Goal: Information Seeking & Learning: Learn about a topic

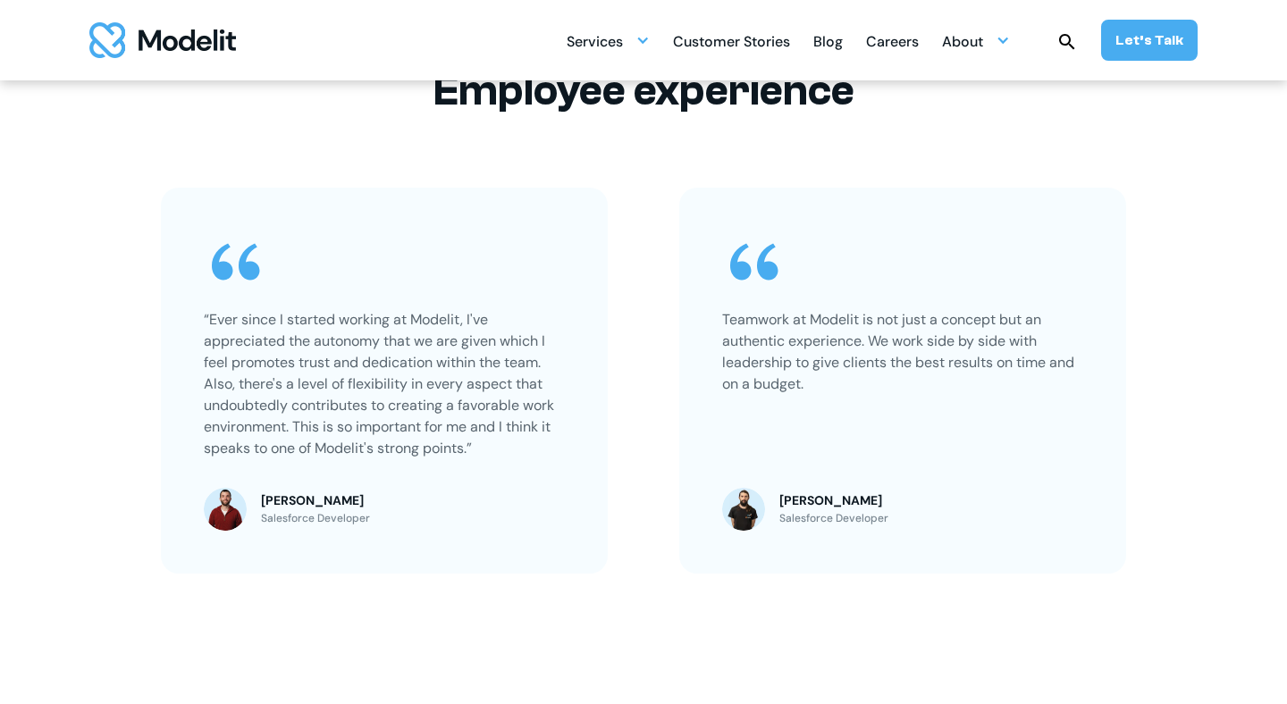
scroll to position [1426, 0]
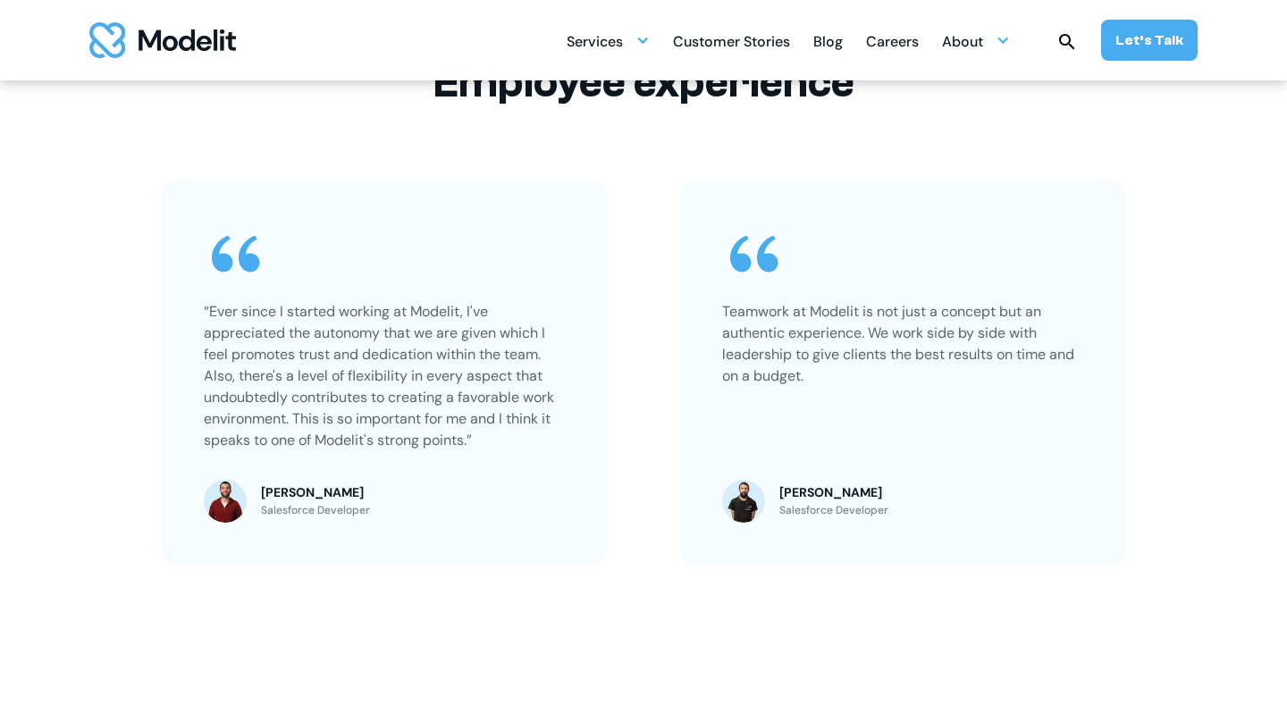
click at [1096, 293] on div "Teamwork at Modelit is not just a concept but an authentic experience. We work …" at bounding box center [902, 373] width 447 height 386
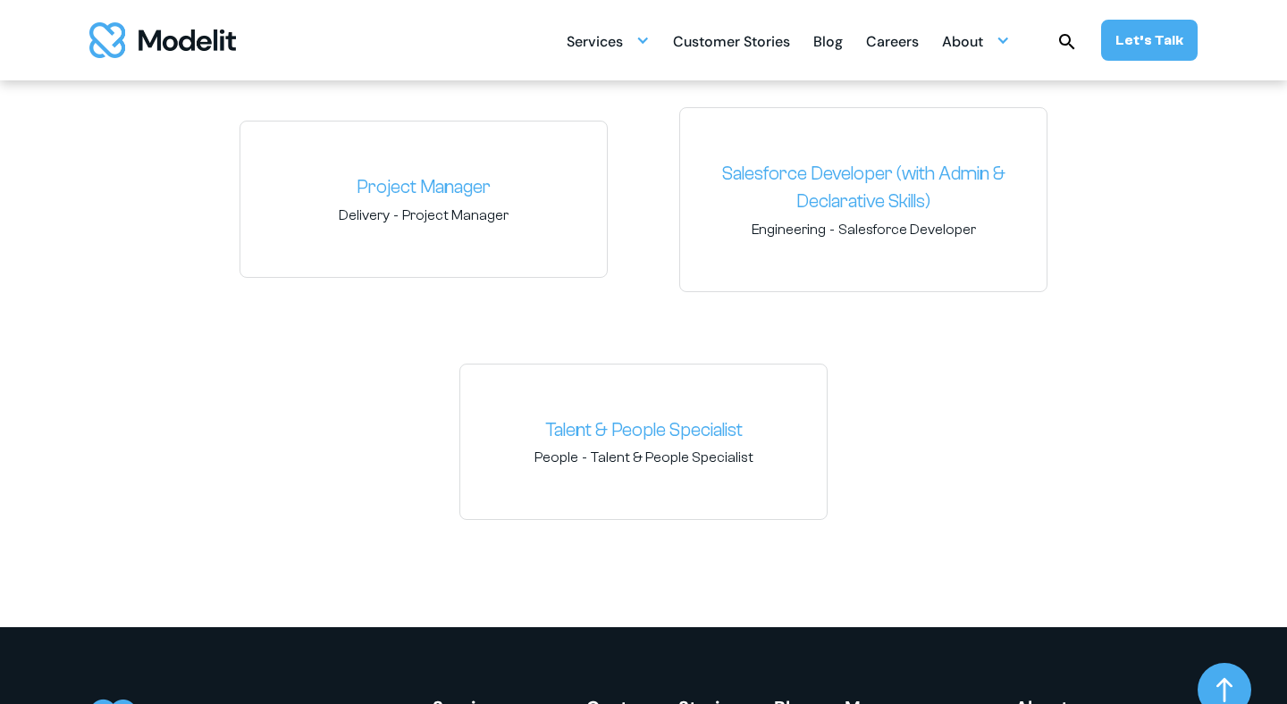
scroll to position [2782, 0]
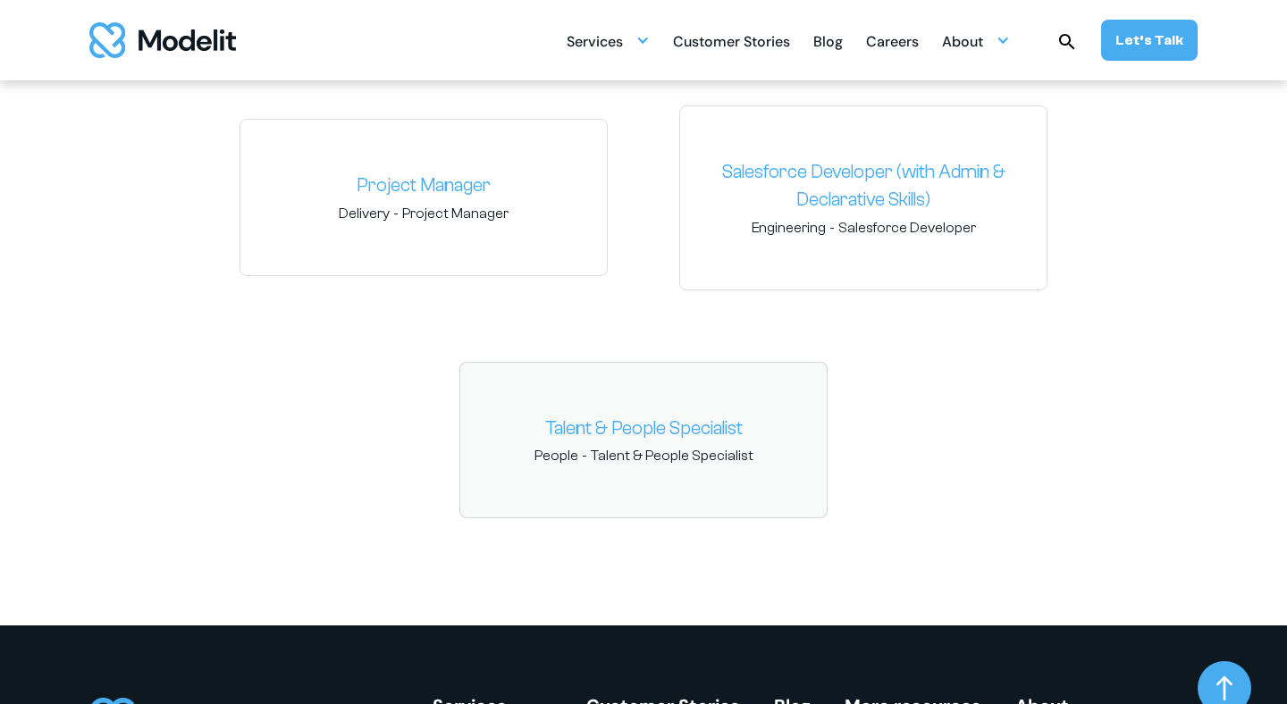
click at [584, 428] on link "Talent & People Specialist" at bounding box center [643, 429] width 338 height 29
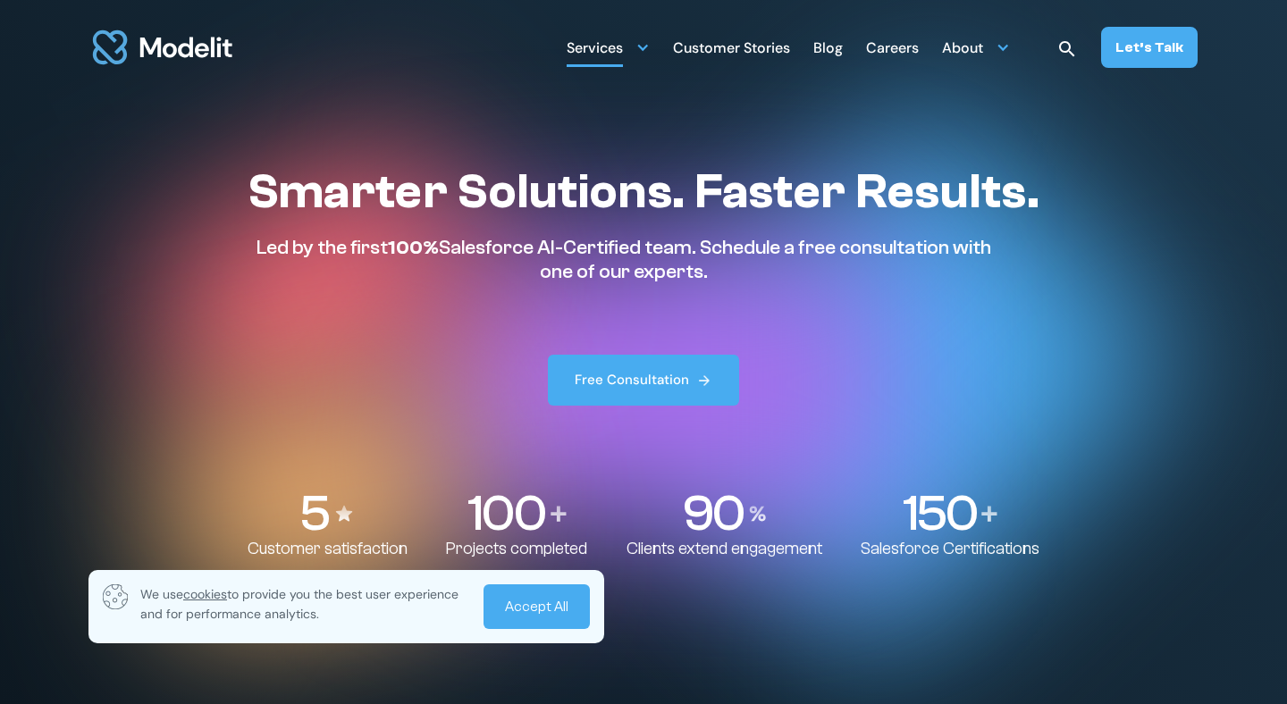
click at [650, 51] on div at bounding box center [642, 47] width 14 height 14
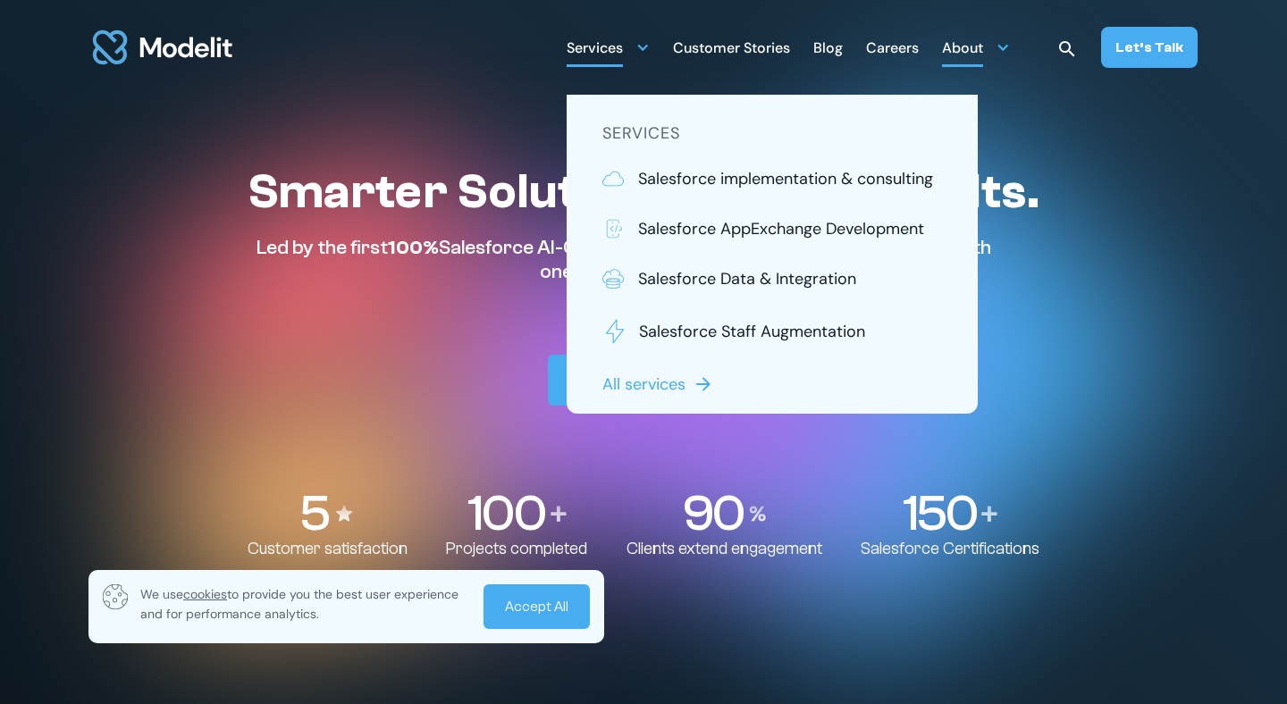
click at [1010, 45] on div at bounding box center [1002, 47] width 14 height 14
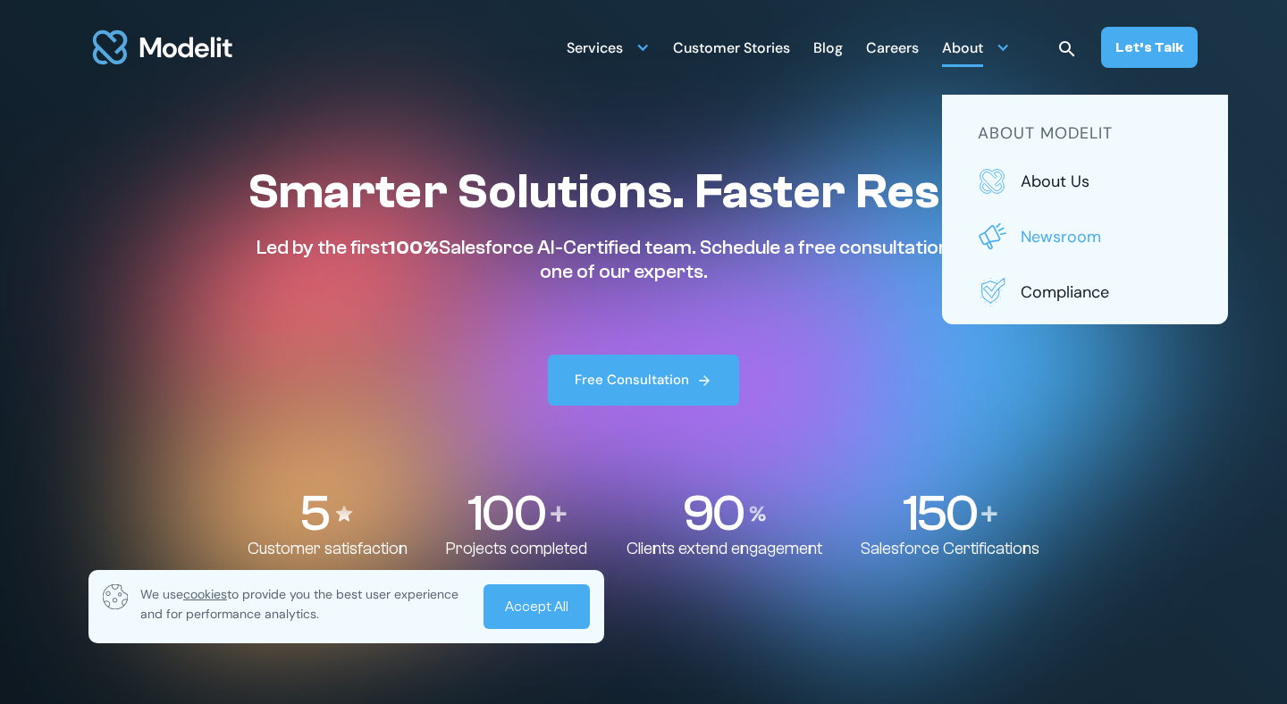
click at [993, 240] on img at bounding box center [992, 236] width 29 height 29
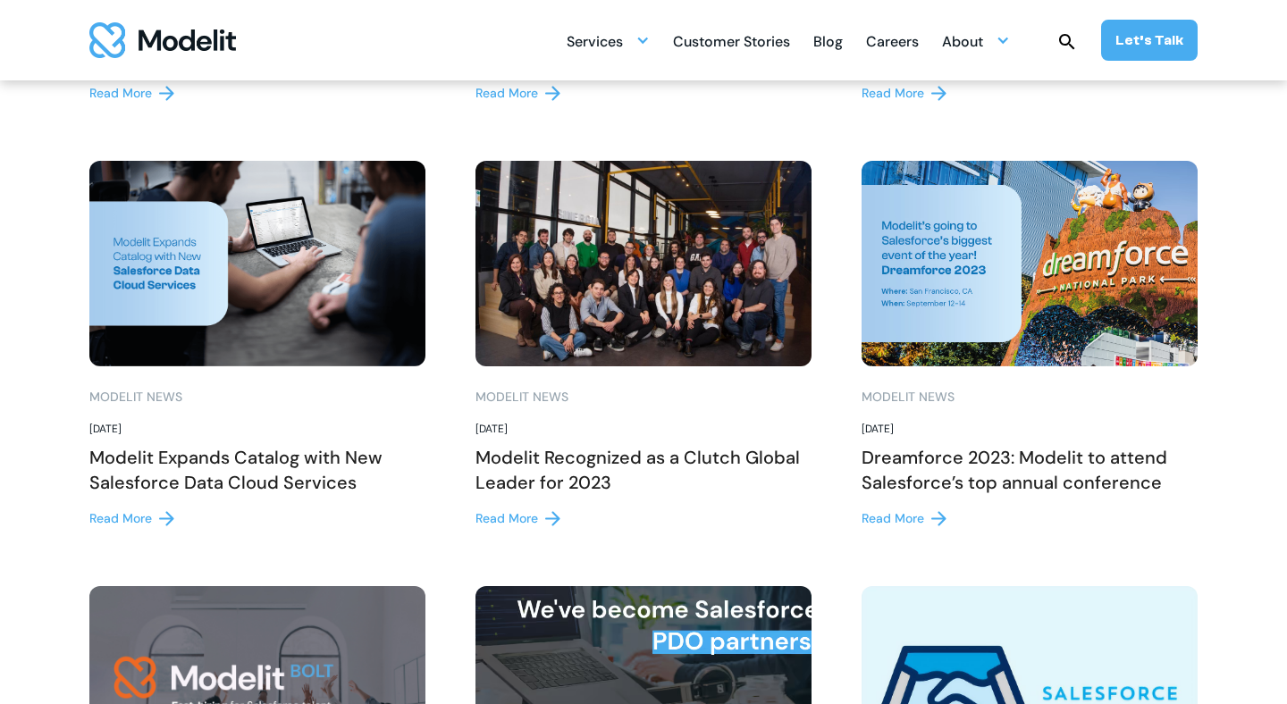
scroll to position [1071, 0]
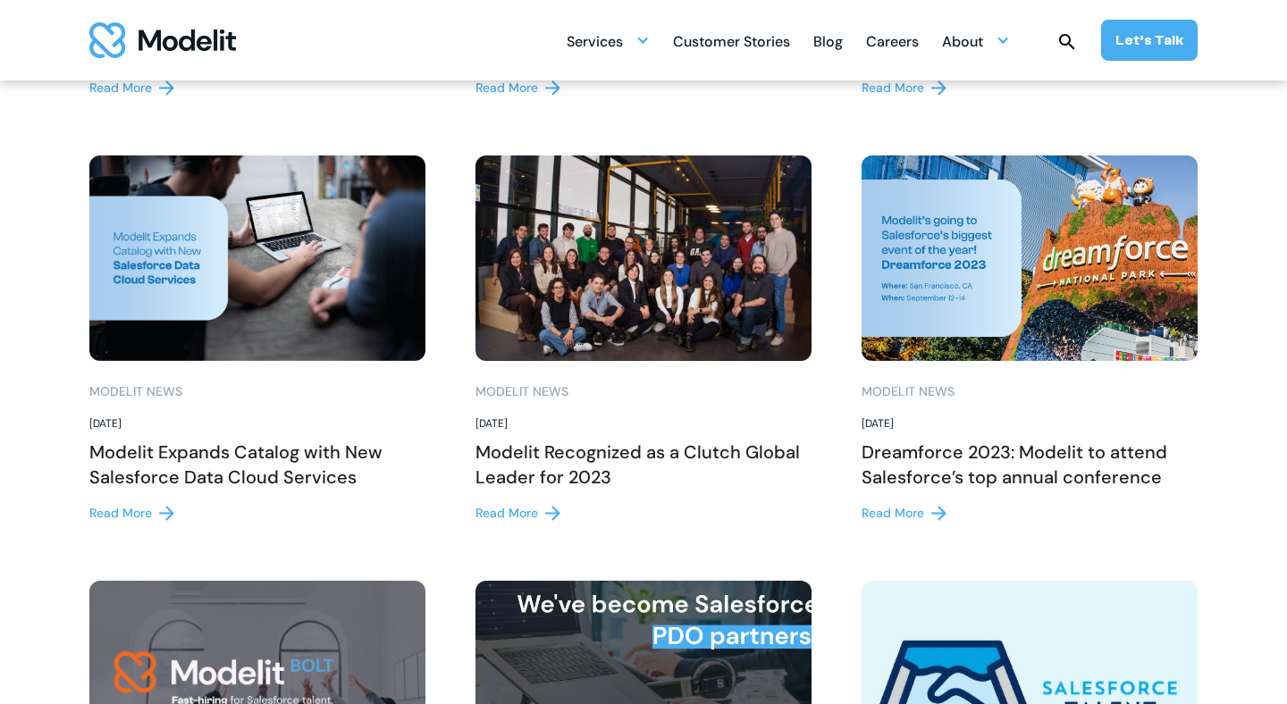
click at [642, 250] on img at bounding box center [643, 258] width 336 height 206
click at [526, 514] on div "Read More" at bounding box center [506, 513] width 63 height 19
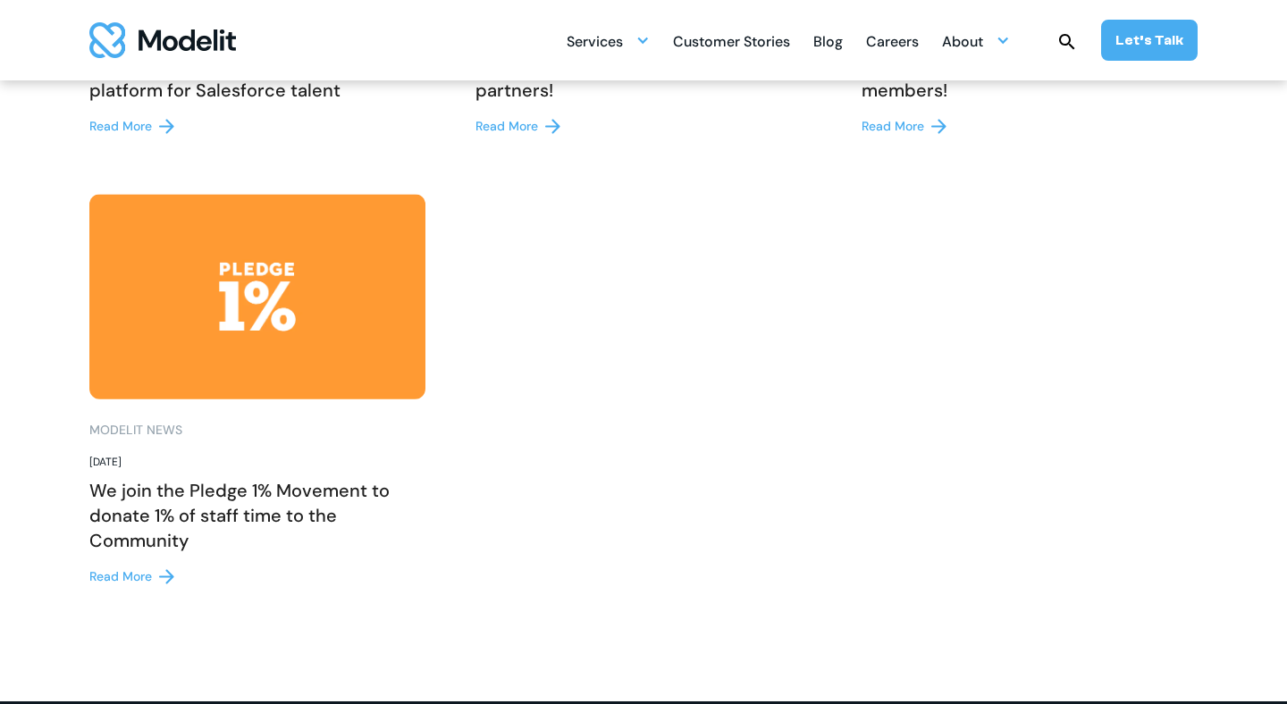
scroll to position [1886, 0]
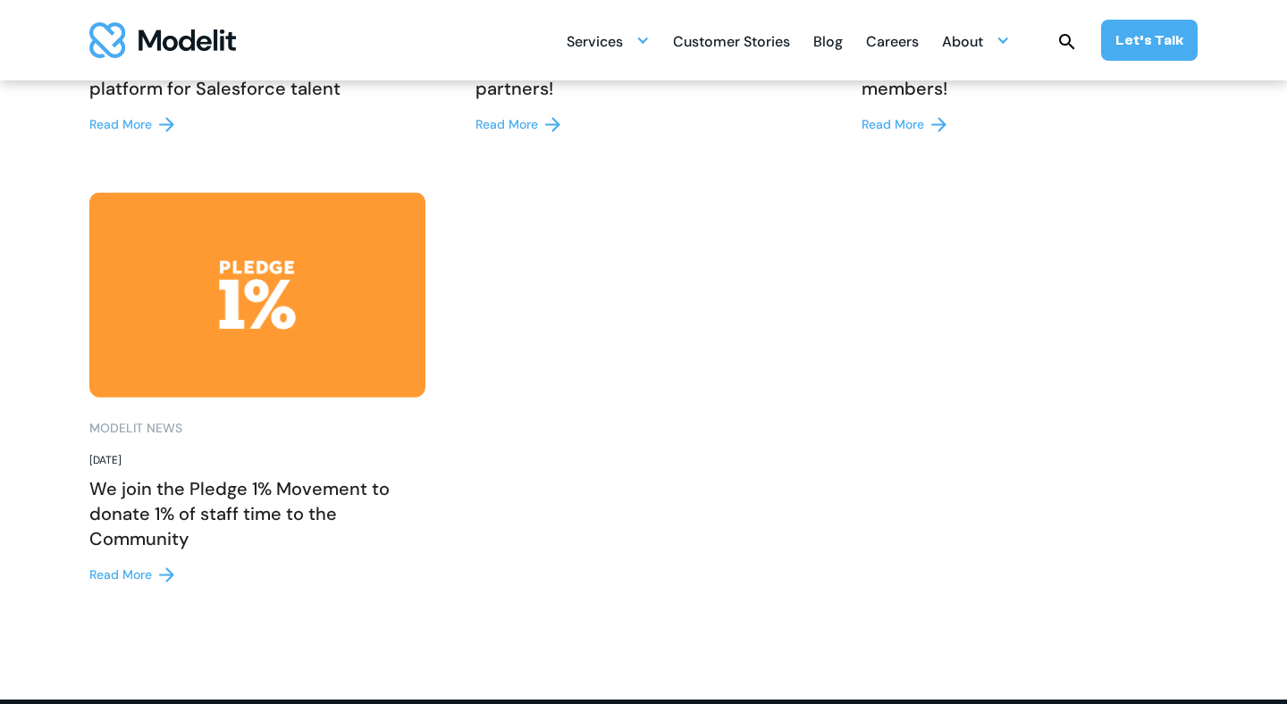
click at [133, 575] on div "Read More" at bounding box center [120, 575] width 63 height 19
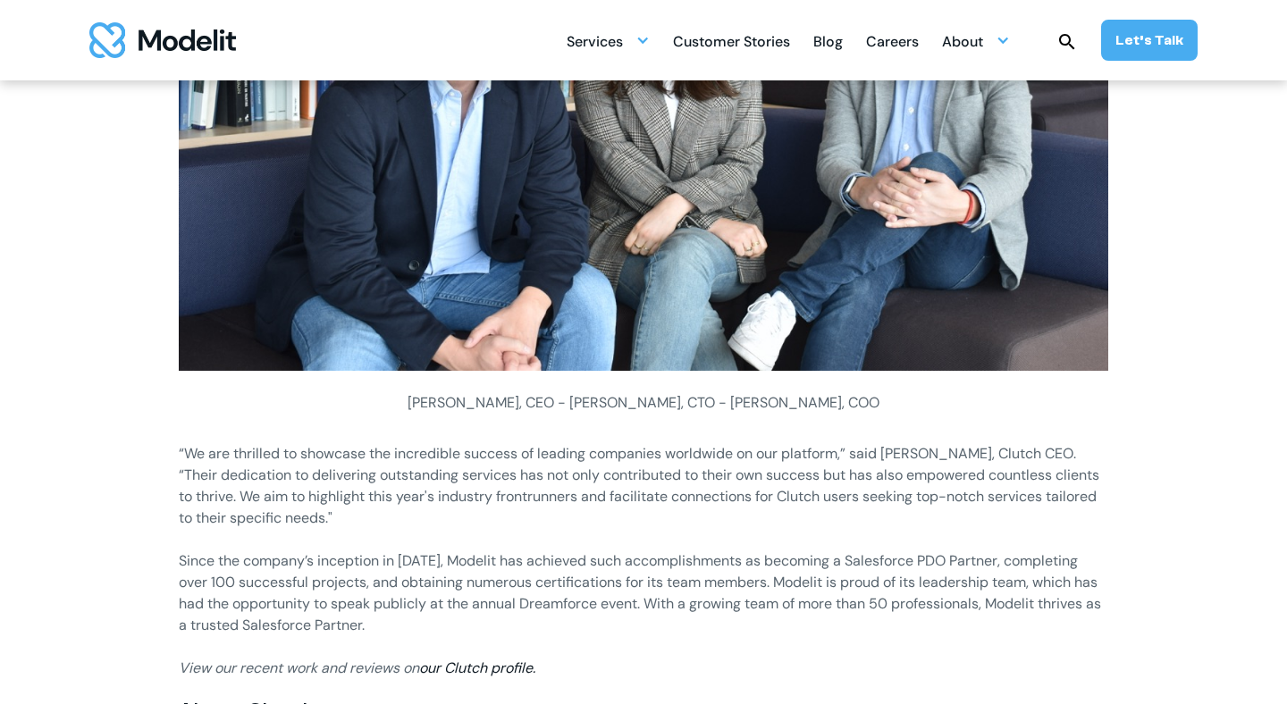
scroll to position [1489, 0]
